Goal: Transaction & Acquisition: Purchase product/service

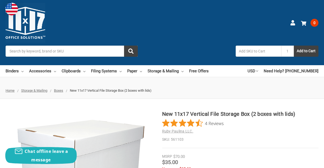
click at [266, 72] on li "Need Help? (903) 541-0100" at bounding box center [288, 71] width 60 height 12
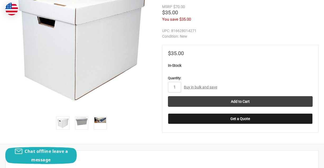
scroll to position [159, 0]
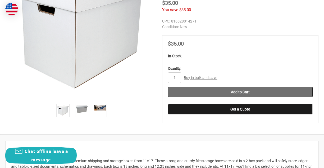
click at [248, 89] on input "Add to Cart" at bounding box center [240, 91] width 145 height 11
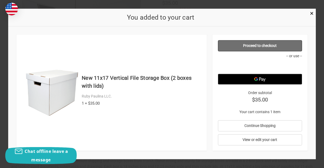
click at [252, 41] on link "Proceed to checkout" at bounding box center [260, 45] width 84 height 11
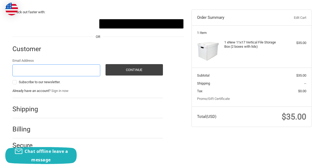
type input "[EMAIL_ADDRESS][DOMAIN_NAME]"
click at [28, 109] on h2 "Shipping" at bounding box center [27, 109] width 31 height 8
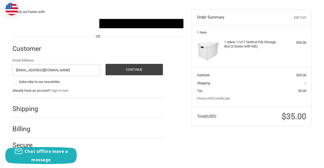
scroll to position [48, 0]
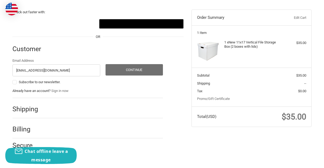
click at [141, 68] on button "Continue" at bounding box center [134, 69] width 58 height 11
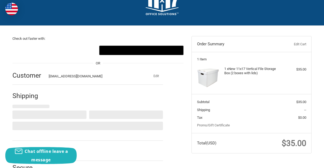
select select "US"
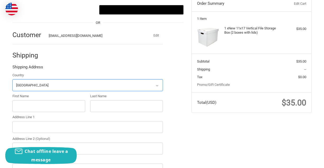
scroll to position [72, 0]
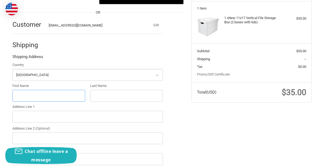
click at [80, 94] on input "First Name" at bounding box center [48, 96] width 73 height 12
type input "[PERSON_NAME]"
type input "[STREET_ADDRESS]"
type input "[GEOGRAPHIC_DATA]"
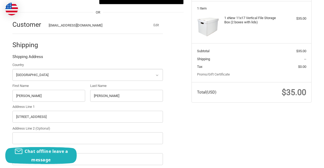
select select "FL"
type input "34110"
click at [15, 93] on input "[PERSON_NAME]" at bounding box center [48, 96] width 73 height 12
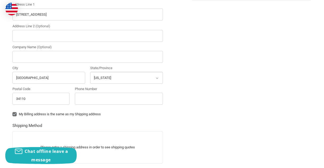
scroll to position [174, 0]
type input "[PERSON_NAME] [PERSON_NAME]"
click at [157, 96] on input "Phone Number" at bounding box center [119, 98] width 88 height 12
type input "2393155998"
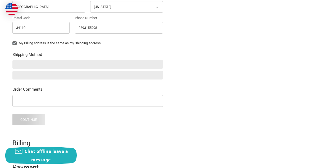
scroll to position [246, 0]
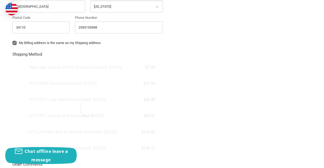
radio input "true"
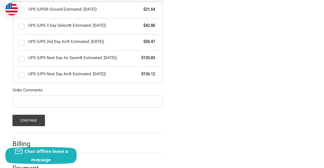
scroll to position [324, 0]
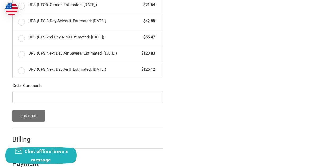
click at [34, 113] on button "Continue" at bounding box center [28, 115] width 33 height 11
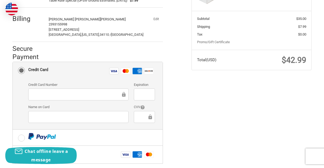
scroll to position [105, 0]
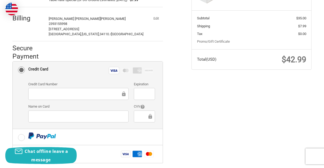
click at [136, 97] on div at bounding box center [144, 94] width 21 height 12
click at [152, 98] on div at bounding box center [144, 94] width 21 height 12
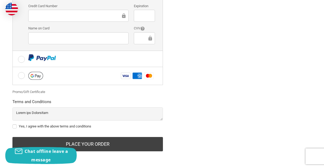
scroll to position [187, 0]
click at [16, 126] on label "Yes, I agree with the above terms and conditions" at bounding box center [87, 126] width 150 height 4
click at [13, 124] on input "Yes, I agree with the above terms and conditions" at bounding box center [12, 123] width 0 height 0
checkbox input "true"
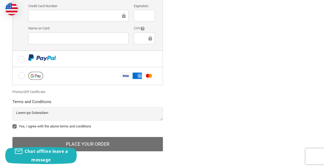
click at [83, 146] on button "Place Your Order" at bounding box center [87, 144] width 150 height 14
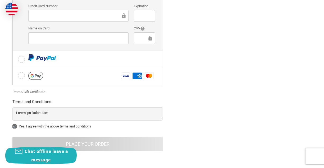
scroll to position [182, 0]
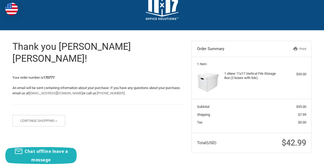
scroll to position [17, 0]
